Goal: Navigation & Orientation: Find specific page/section

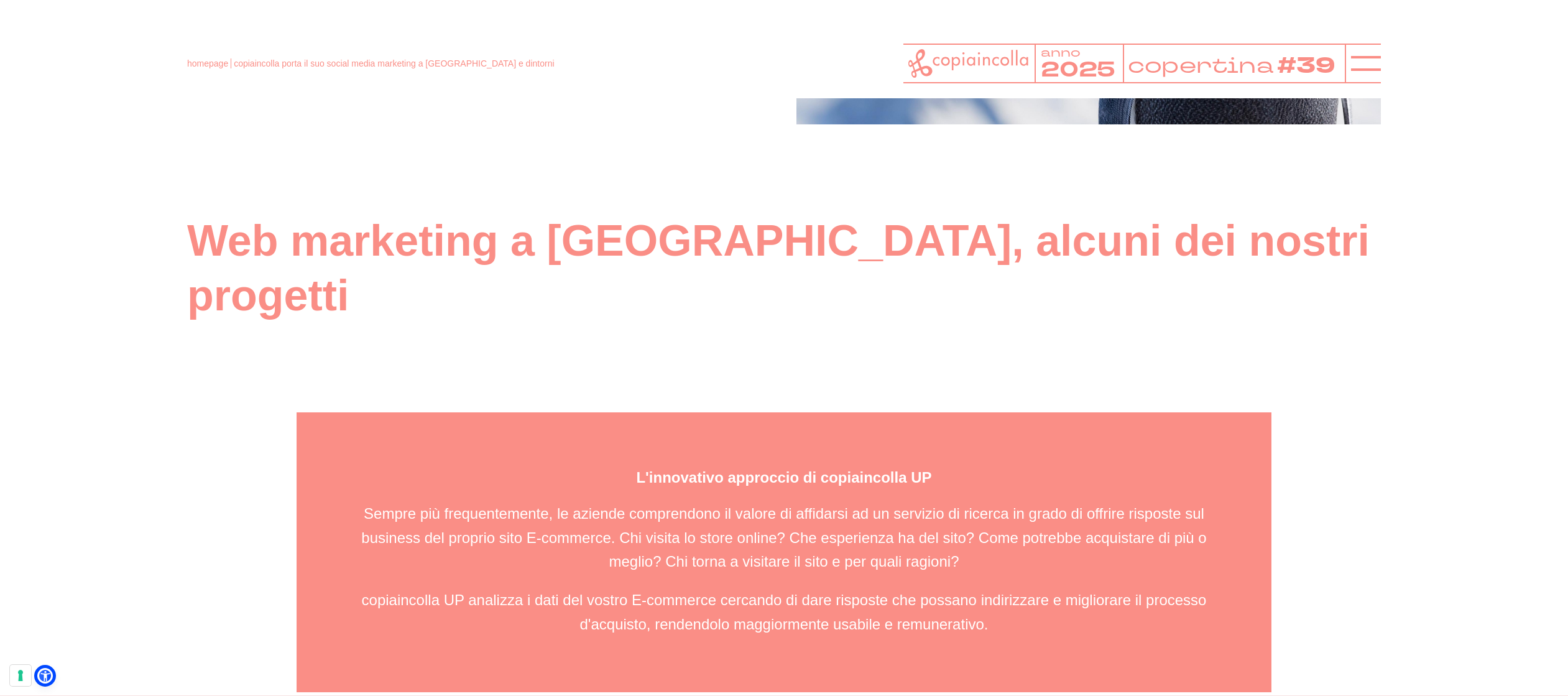
scroll to position [3945, 0]
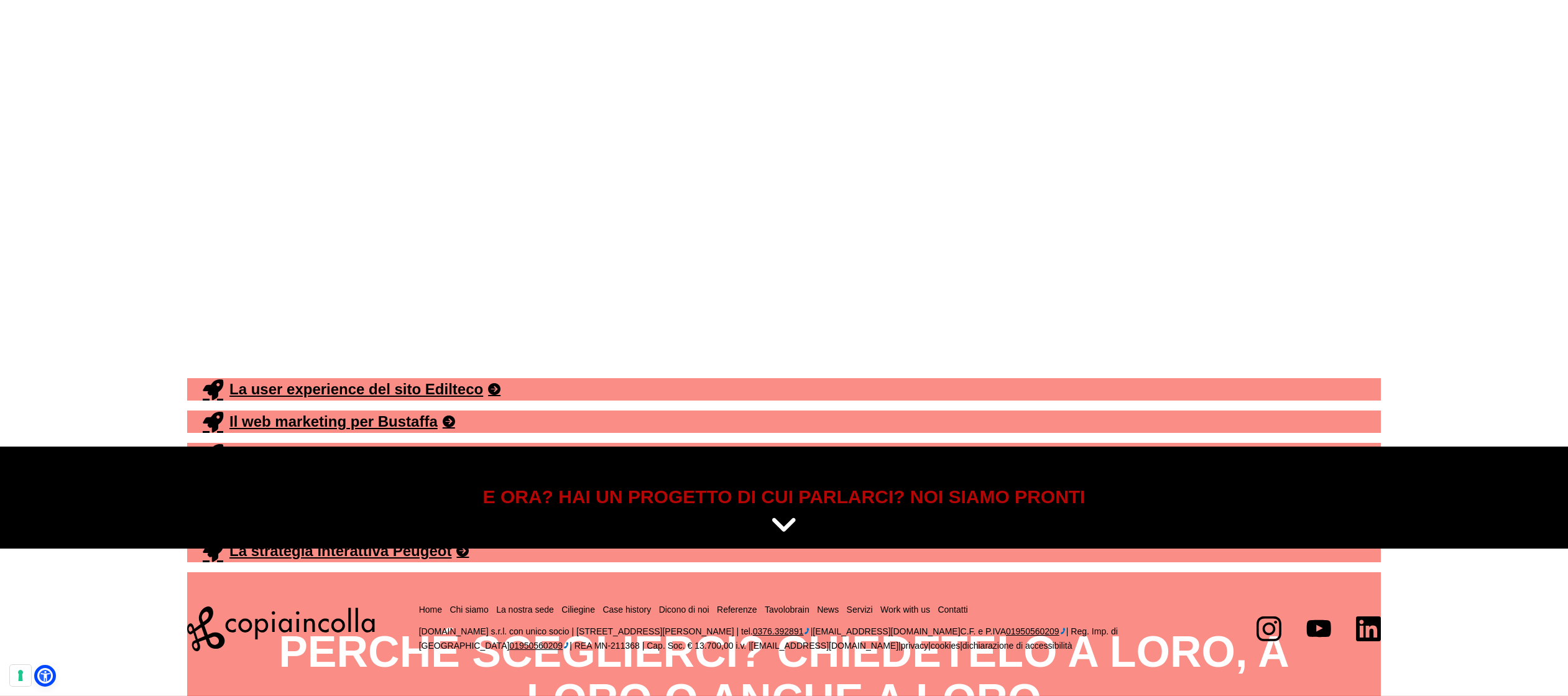
scroll to position [5705, 0]
